Goal: Find specific page/section: Find specific page/section

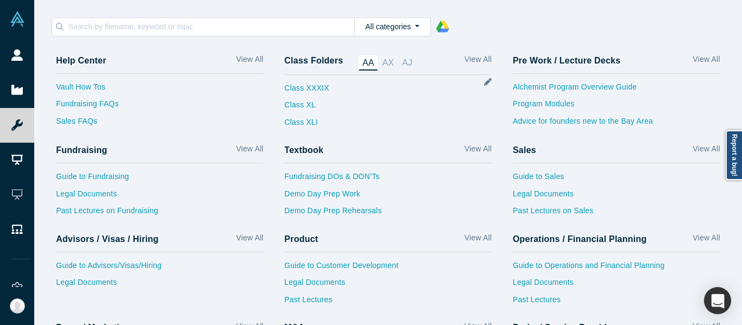
click at [445, 26] on div "All categories 1 - Alchemist Program 2 - Operations / Financial Planning / Biz …" at bounding box center [388, 26] width 673 height 19
click at [440, 28] on polygon at bounding box center [444, 25] width 9 height 9
